Goal: Navigation & Orientation: Find specific page/section

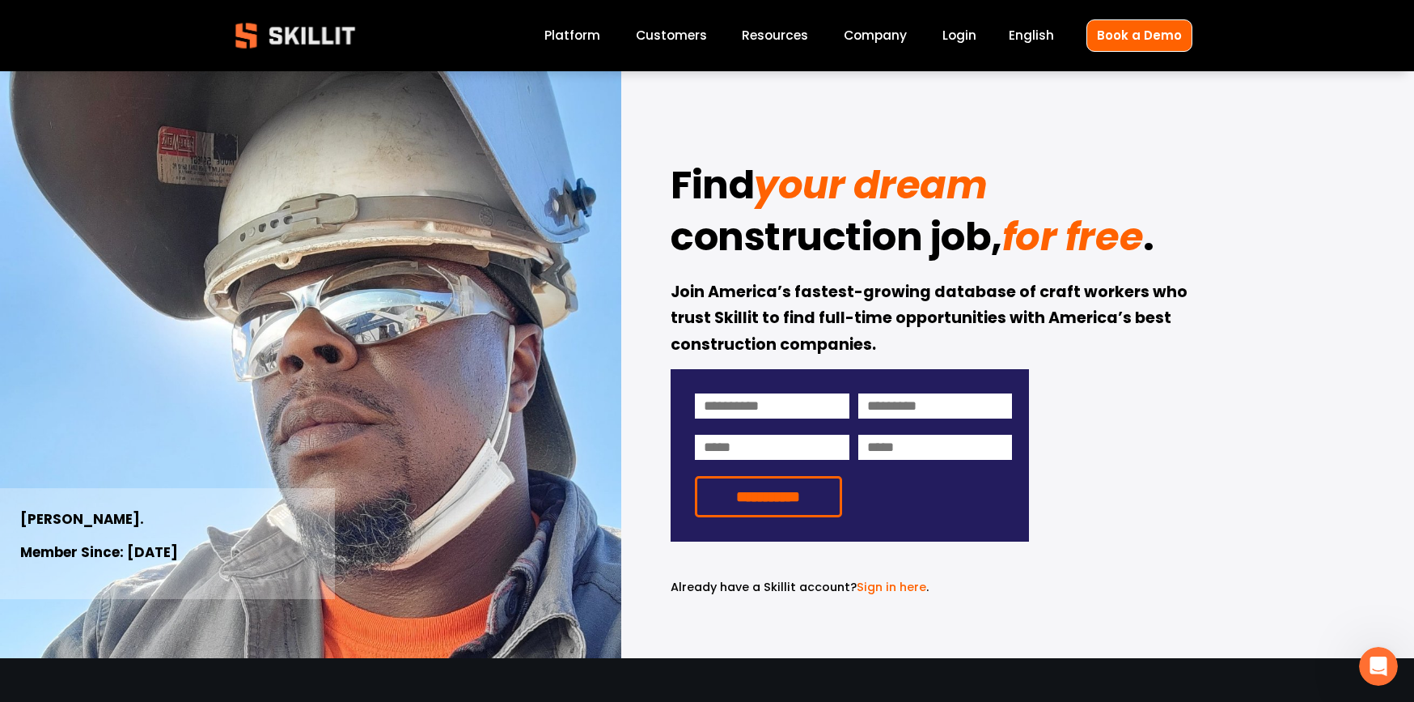
click at [565, 40] on link "Platform" at bounding box center [573, 36] width 56 height 22
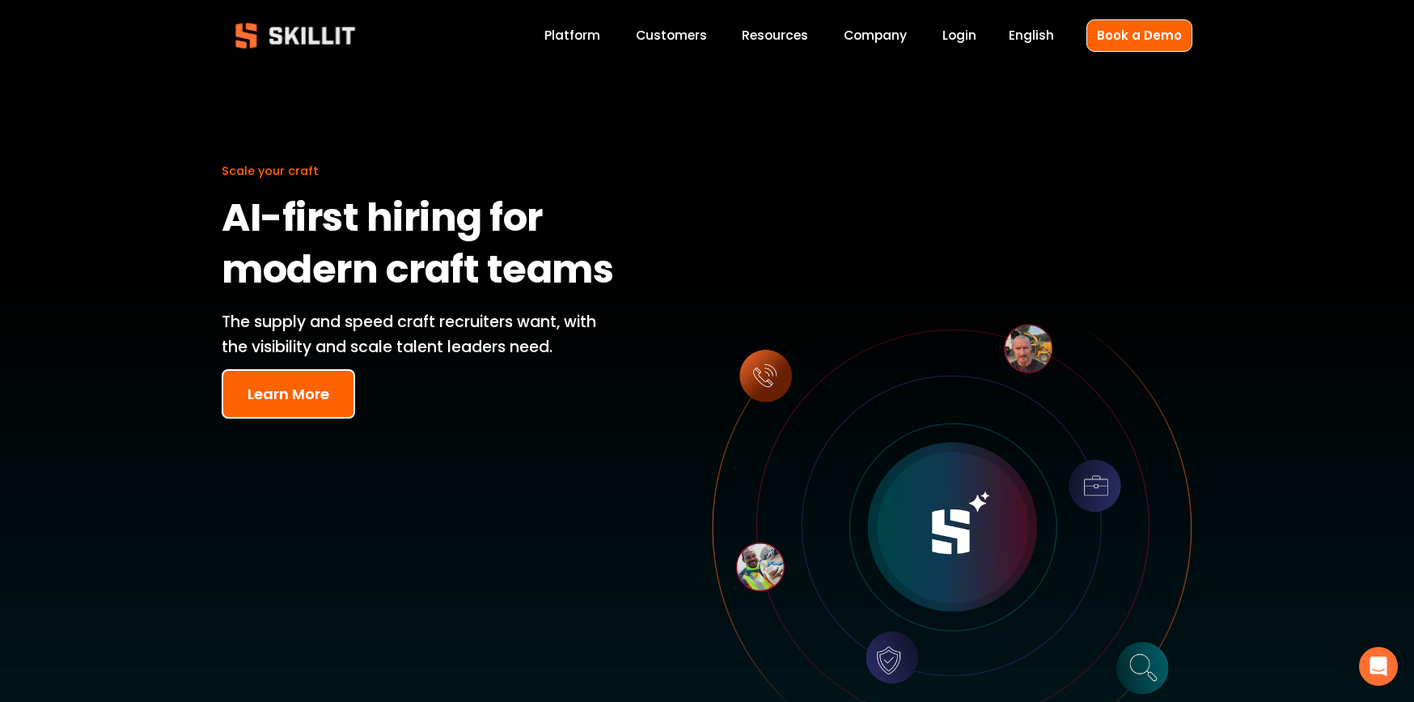
click at [672, 36] on link "Customers" at bounding box center [671, 36] width 71 height 22
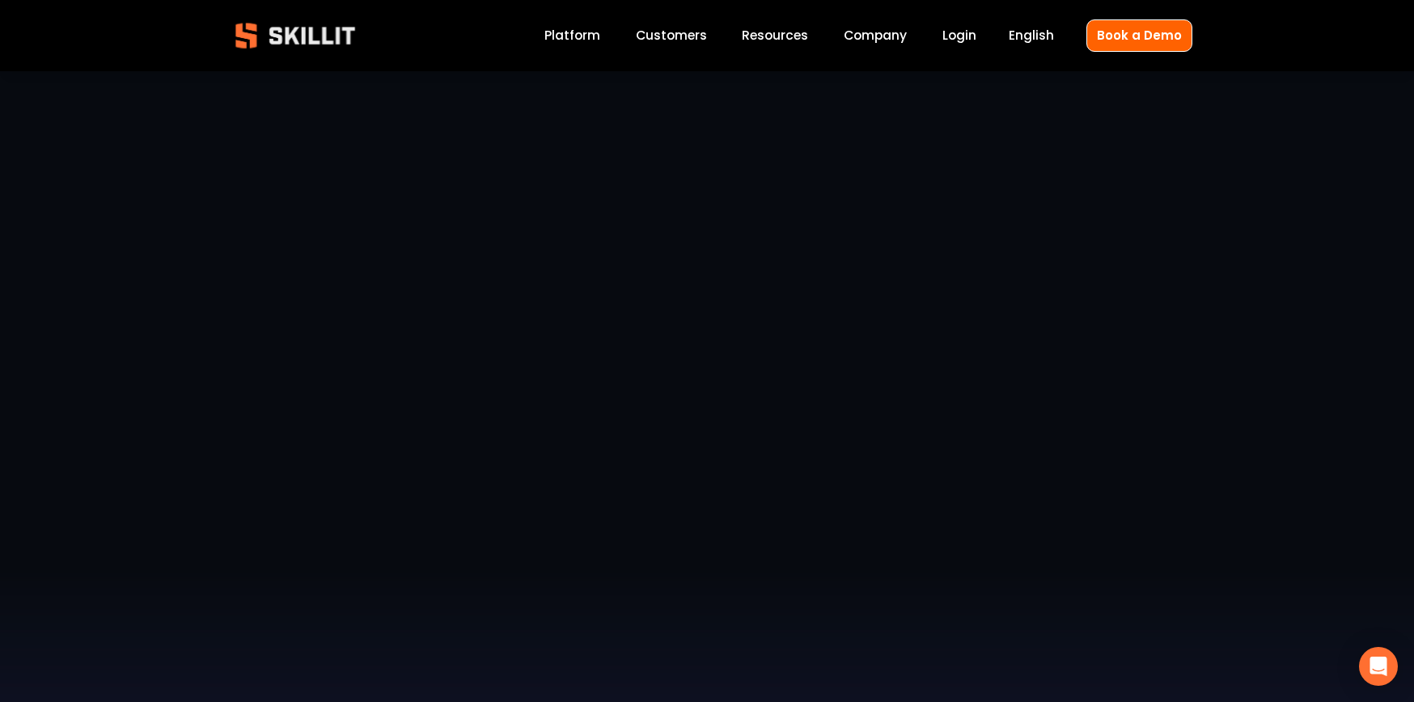
click at [880, 36] on link "Company" at bounding box center [875, 36] width 63 height 22
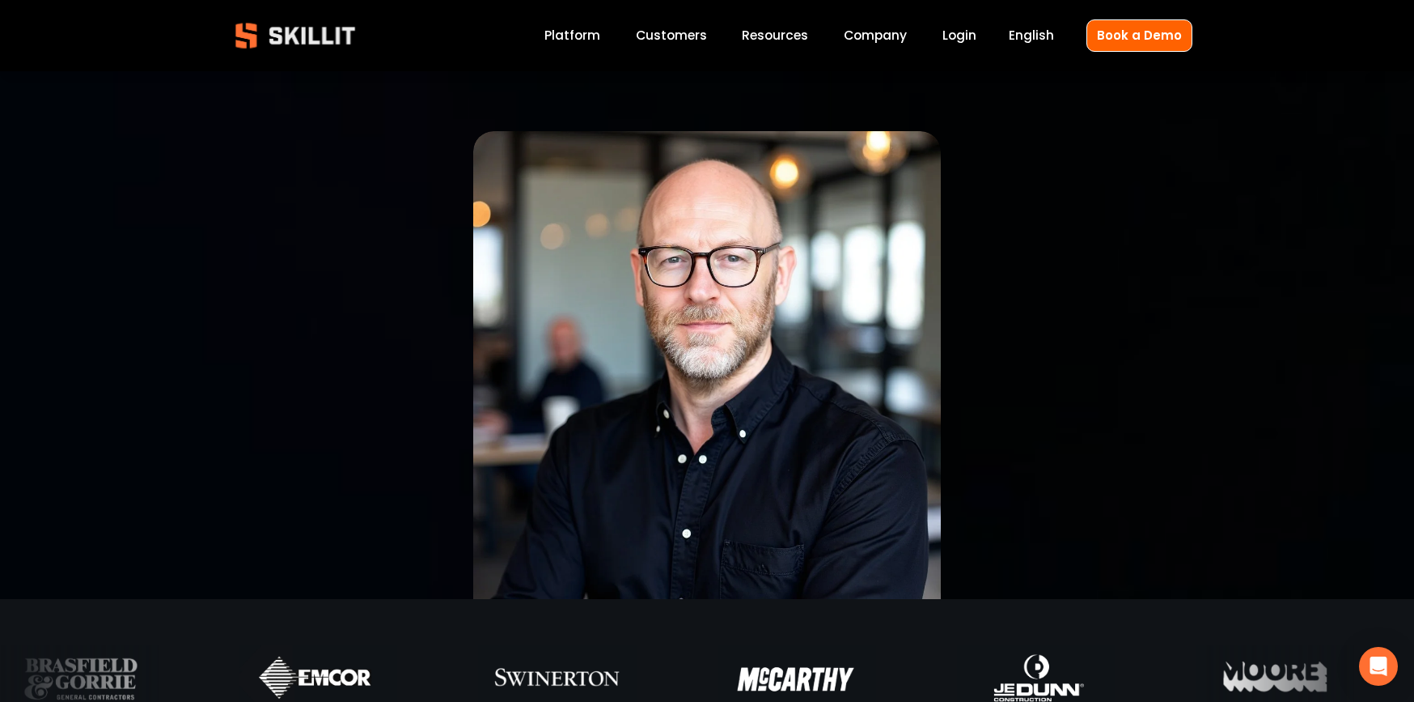
click at [872, 37] on link "Company" at bounding box center [875, 36] width 63 height 22
click at [548, 35] on link "Platform" at bounding box center [573, 36] width 56 height 22
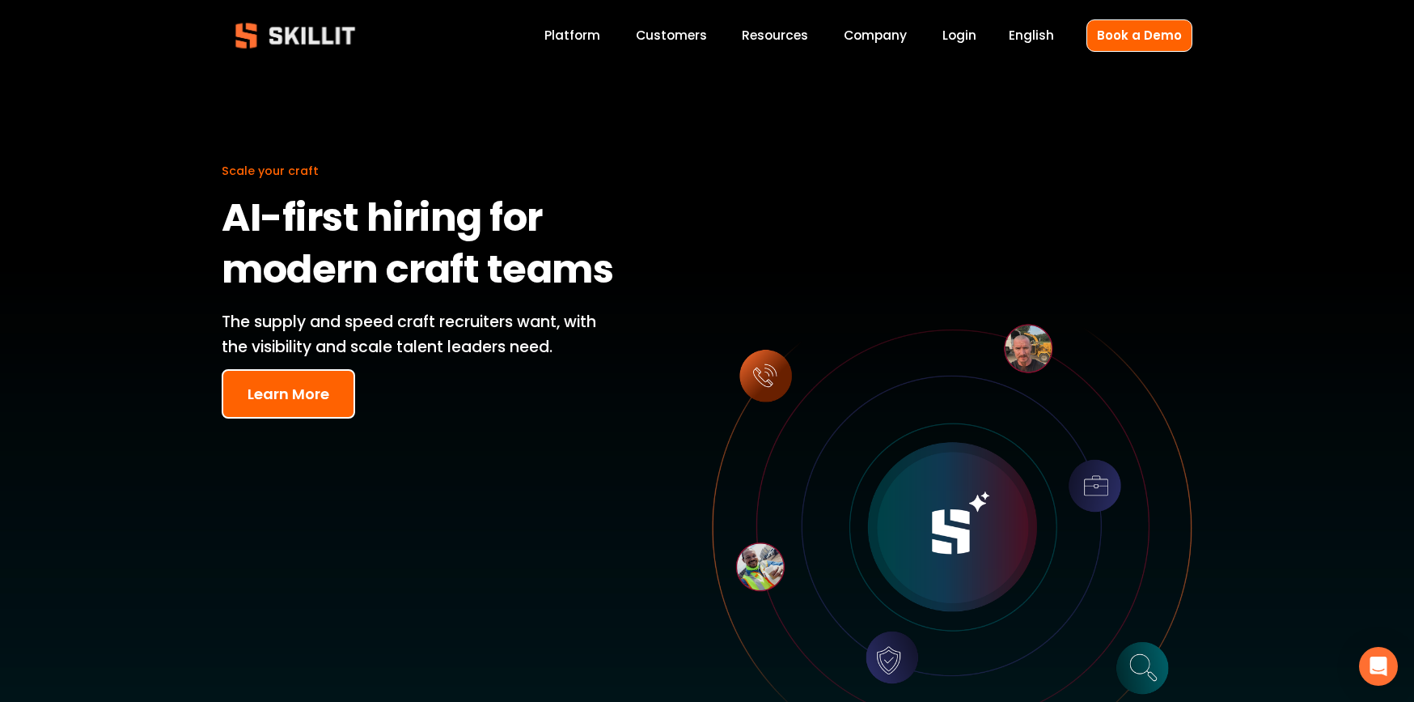
click at [291, 43] on img at bounding box center [295, 35] width 147 height 49
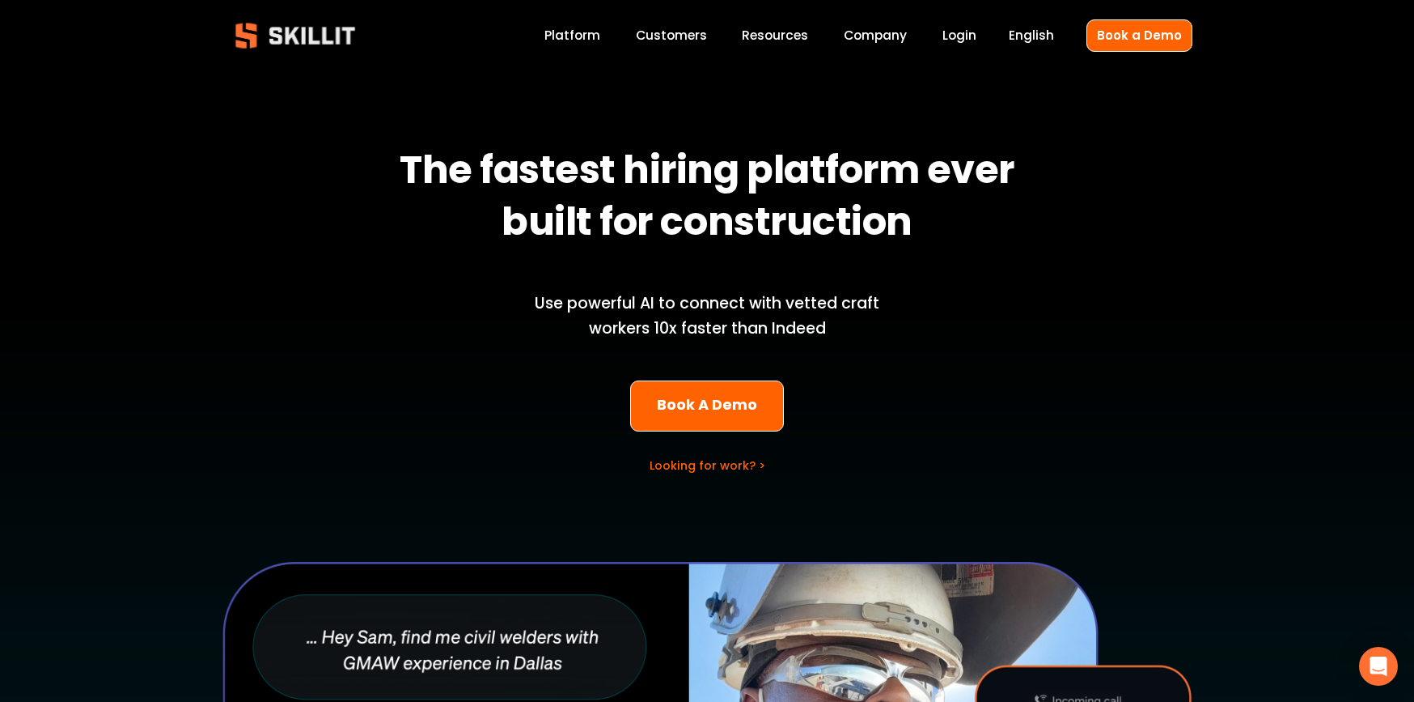
click at [738, 469] on link "Looking for work? >" at bounding box center [708, 465] width 116 height 16
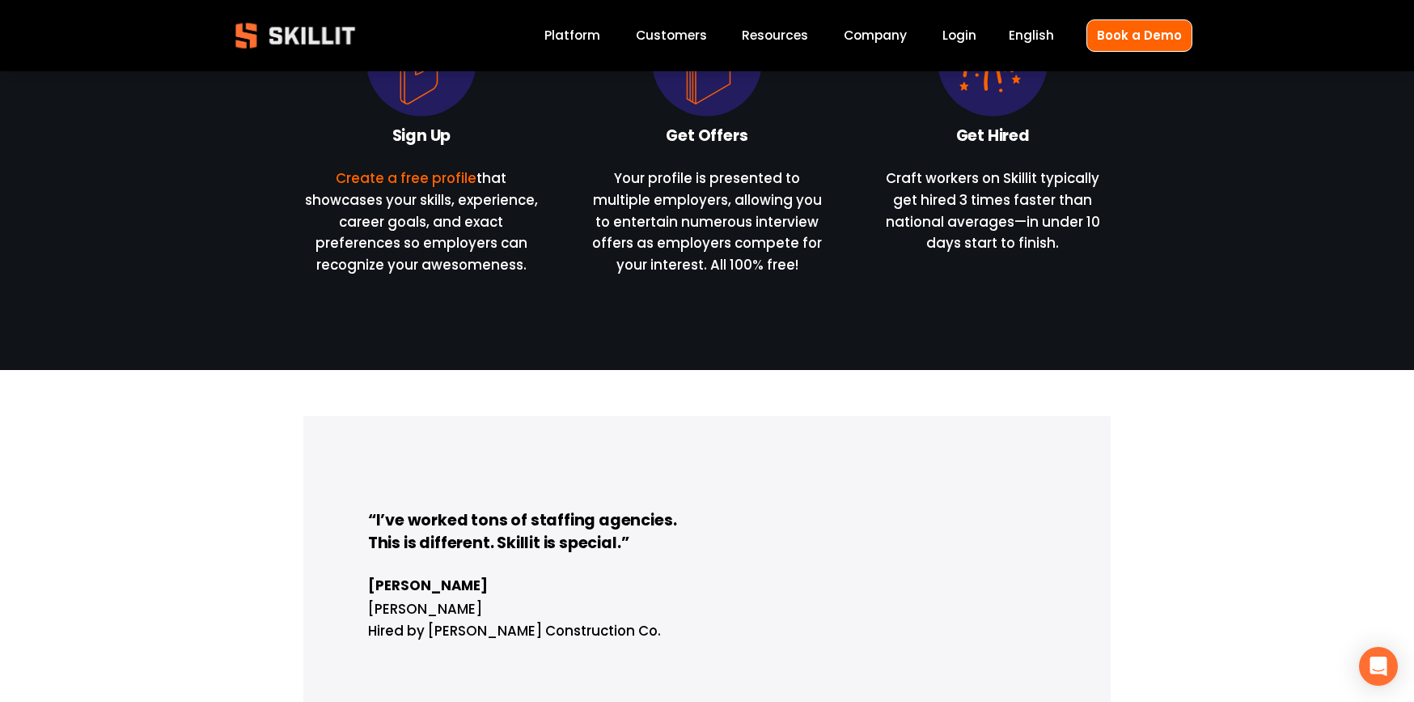
scroll to position [971, 0]
